Goal: Task Accomplishment & Management: Manage account settings

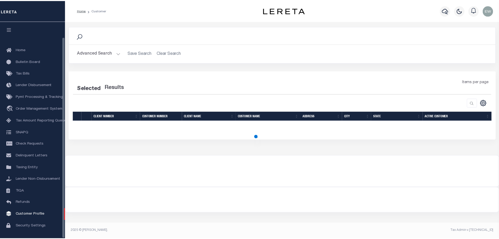
scroll to position [17, 0]
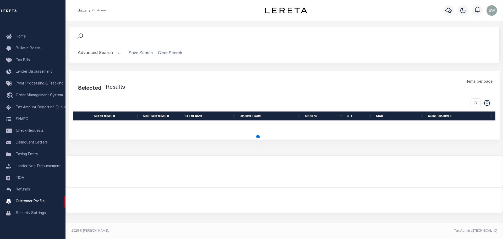
click at [103, 49] on button "Advanced Search" at bounding box center [100, 53] width 44 height 10
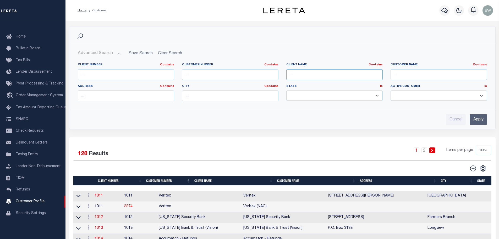
click at [315, 76] on input "text" at bounding box center [335, 74] width 96 height 11
type input "upright"
click at [481, 119] on input "Apply" at bounding box center [478, 119] width 17 height 11
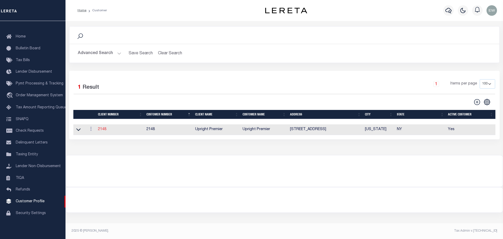
click at [104, 129] on link "2148" at bounding box center [102, 129] width 8 height 4
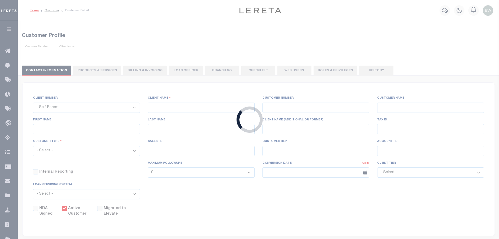
select select
type input "Upright Premier"
type input "2148"
type input "Upright Premier"
type input "[PERSON_NAME]"
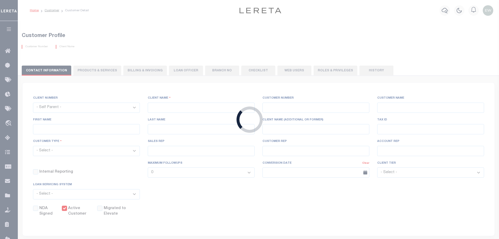
type input "[PERSON_NAME]"
select select "Residential"
type input "[PERSON_NAME]"
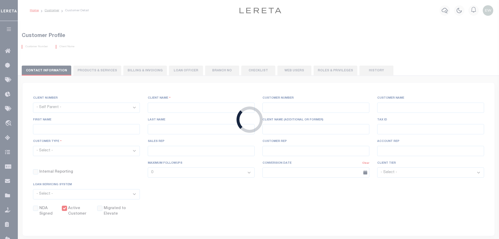
checkbox input "true"
type input "$2.5"
select select "PLN"
type input "$24"
type input "$40"
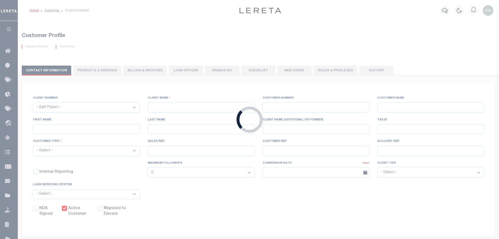
type input "$78"
type input "$27"
type input "$1"
checkbox input "false"
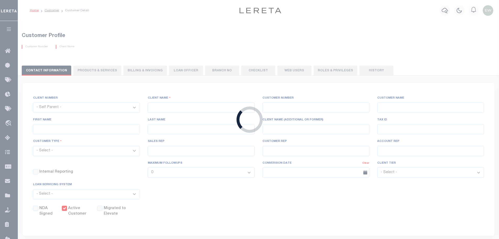
type input "6"
type input "0"
type input "6"
type input "4"
type input "$25"
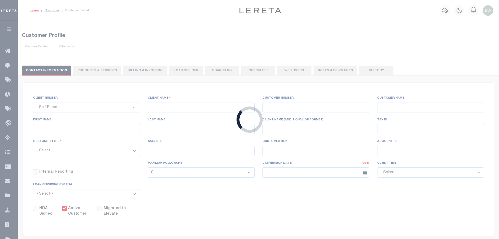
type input "0"
type input "$25"
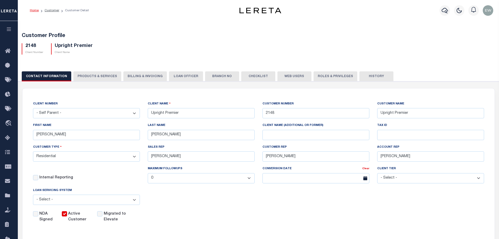
click at [132, 78] on button "Billing & Invoicing" at bounding box center [145, 76] width 44 height 10
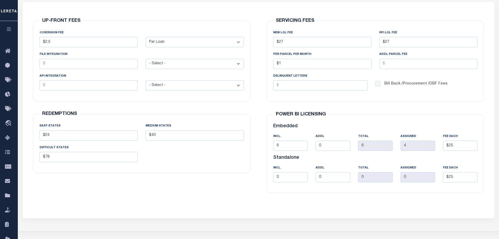
scroll to position [87, 0]
